Goal: Task Accomplishment & Management: Manage account settings

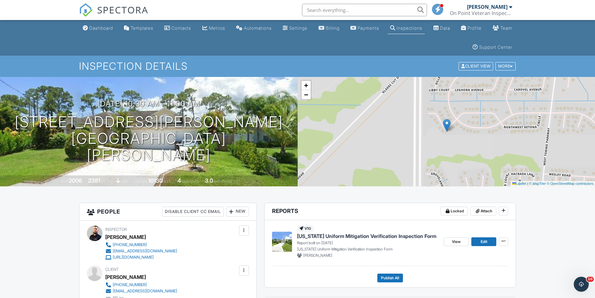
click at [96, 20] on div "SPECTORA" at bounding box center [113, 10] width 69 height 20
click at [98, 26] on div "Dashboard" at bounding box center [101, 27] width 24 height 5
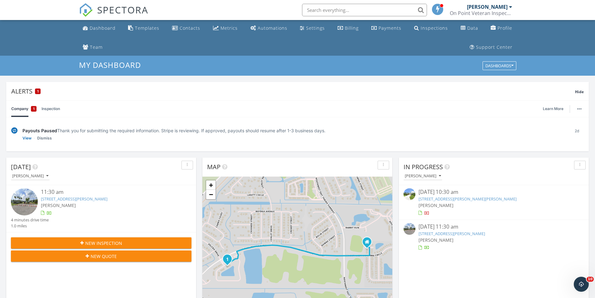
scroll to position [94, 0]
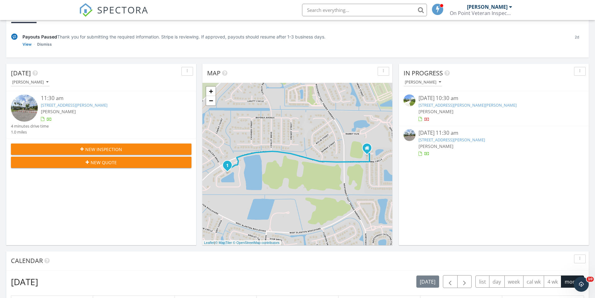
click at [87, 105] on link "5653 NW Coventry Cir, Port St. Lucie, FL 34986" at bounding box center [74, 105] width 67 height 6
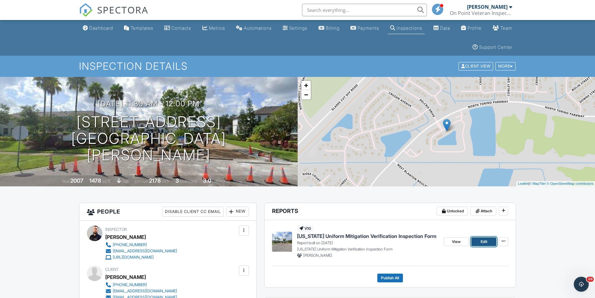
click at [491, 241] on link "Edit" at bounding box center [483, 241] width 25 height 9
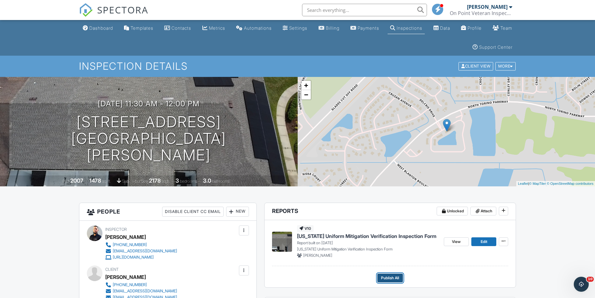
click at [390, 275] on span "Publish All" at bounding box center [390, 277] width 18 height 6
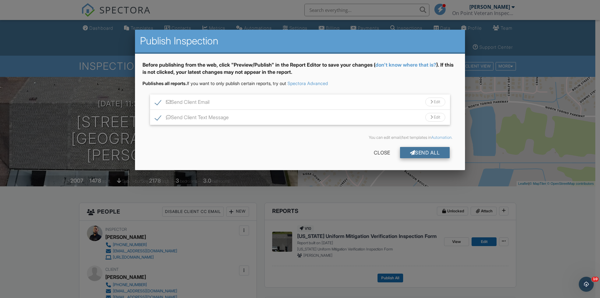
click at [424, 148] on div "Send All" at bounding box center [425, 152] width 50 height 11
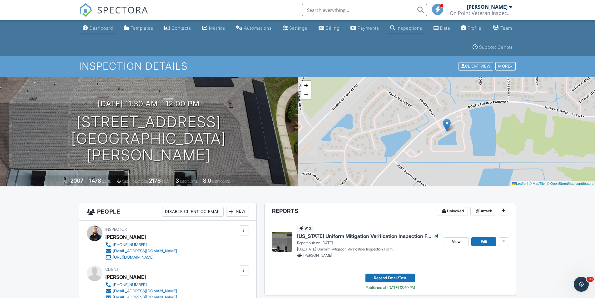
click at [105, 28] on div "Dashboard" at bounding box center [101, 27] width 24 height 5
